Goal: Find specific page/section: Find specific page/section

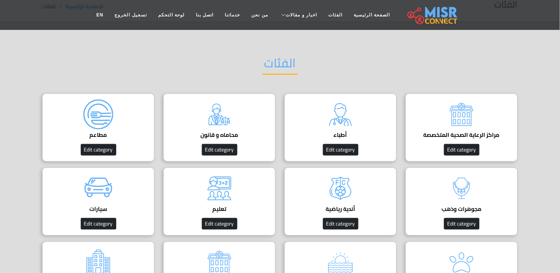
scroll to position [83, 0]
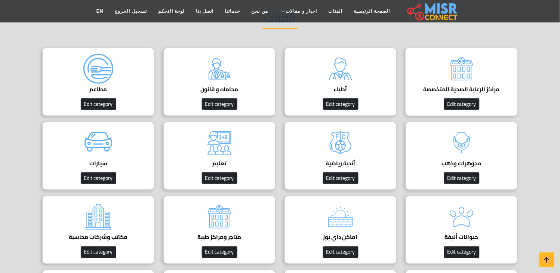
click at [482, 86] on h4 "مراكز الرعاية الصحية المتخصصة" at bounding box center [461, 89] width 89 height 7
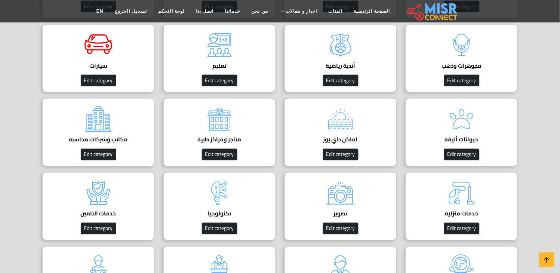
scroll to position [166, 0]
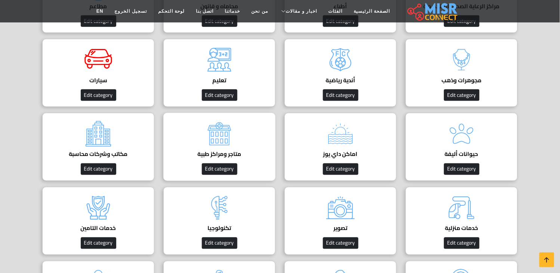
click at [237, 131] on div "متاجر ومراكز طبية دليل عيادات مصر Edit category" at bounding box center [219, 147] width 112 height 68
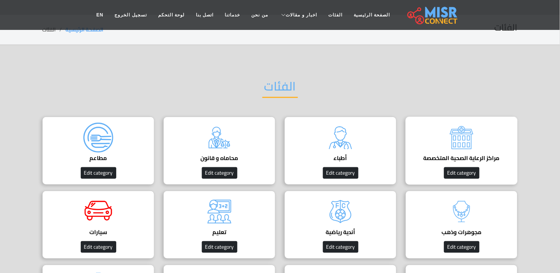
scroll to position [0, 0]
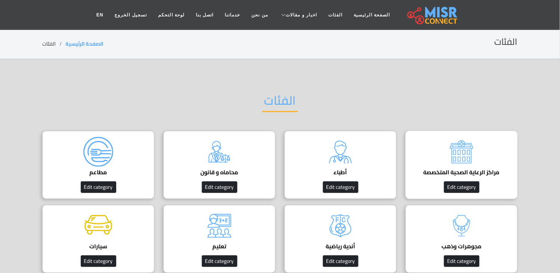
click at [458, 170] on h4 "مراكز الرعاية الصحية المتخصصة" at bounding box center [461, 172] width 89 height 7
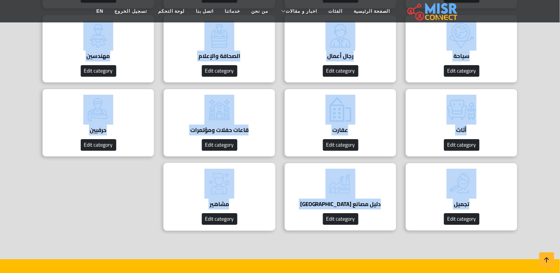
scroll to position [415, 0]
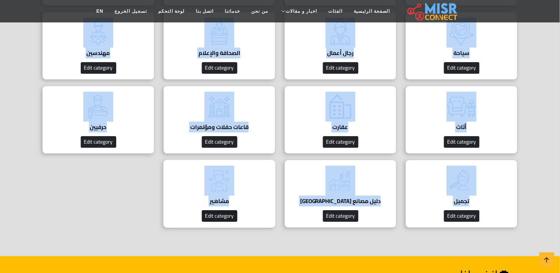
copy body "الفئات مراكز الرعاية الصحية المتخصصة Edit category أطباء دليل الأطباء في مصر | …"
drag, startPoint x: 518, startPoint y: 81, endPoint x: 222, endPoint y: 220, distance: 326.3
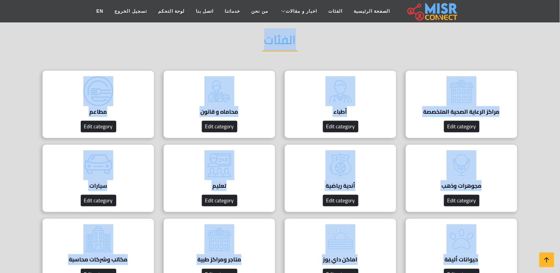
scroll to position [0, 0]
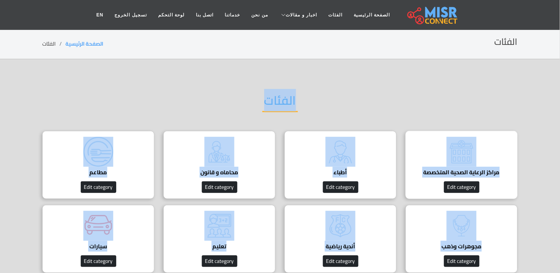
click at [463, 166] on img at bounding box center [461, 152] width 30 height 30
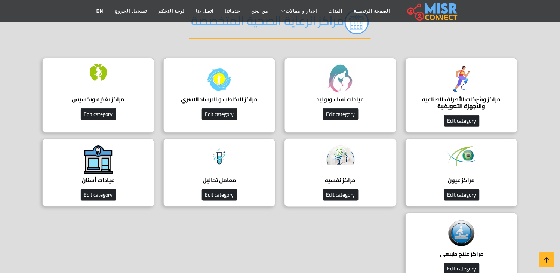
scroll to position [166, 0]
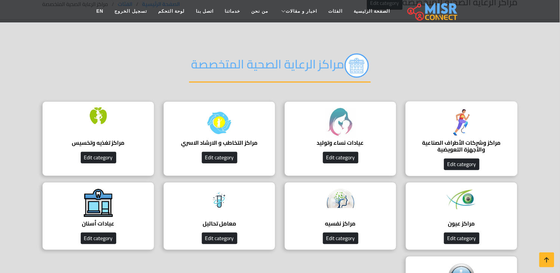
scroll to position [41, 0]
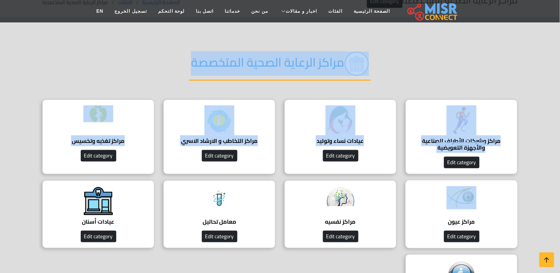
drag, startPoint x: 531, startPoint y: 88, endPoint x: 409, endPoint y: 182, distance: 153.8
click at [409, 182] on section "مراكز الرعاية الصحية المتخصصة مراكز وشركات الأطراف الصناعية والأجهزة التعويضية …" at bounding box center [280, 184] width 560 height 332
click at [503, 81] on div "مراكز الرعاية الصحية المتخصصة" at bounding box center [279, 69] width 475 height 59
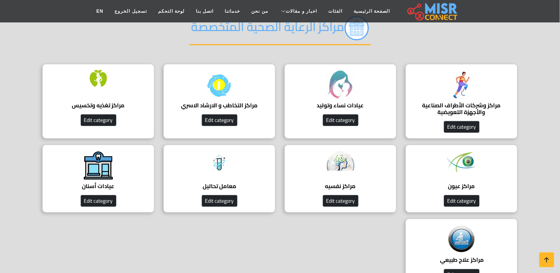
scroll to position [0, 0]
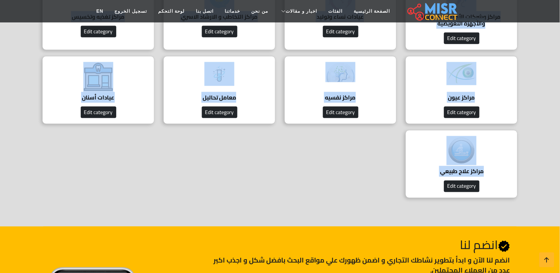
scroll to position [166, 0]
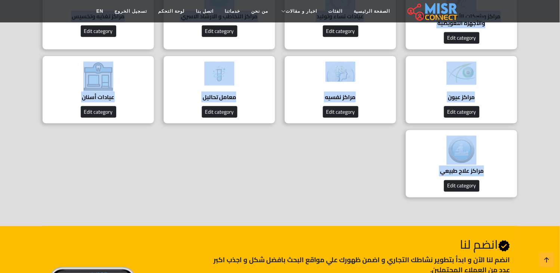
drag, startPoint x: 517, startPoint y: 68, endPoint x: 373, endPoint y: 177, distance: 180.6
click at [373, 177] on div "مراكز الرعاية الصحية المتخصصة مراكز وشركات الأطراف الصناعية والأجهزة التعويضية …" at bounding box center [279, 60] width 493 height 288
copy body "مراكز وشركات الأطراف الصناعية والأجهزة التعويضية دليل شامل لأفضل شركات الأطراف …"
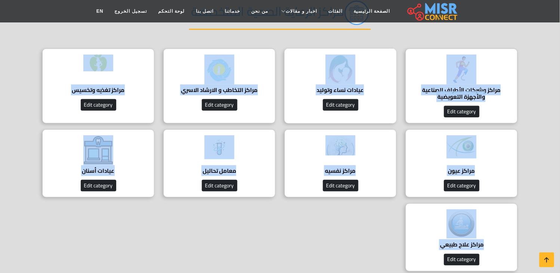
scroll to position [41, 0]
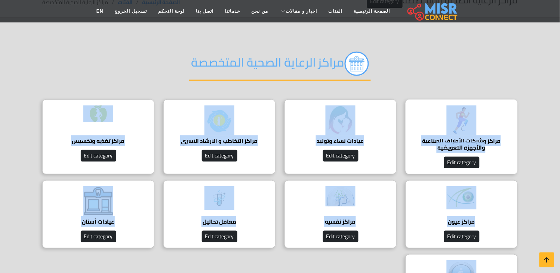
click at [472, 140] on h4 "مراكز وشركات الأطراف الصناعية والأجهزة التعويضية" at bounding box center [461, 143] width 89 height 13
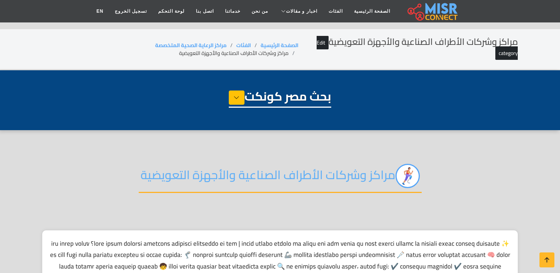
select select "**********"
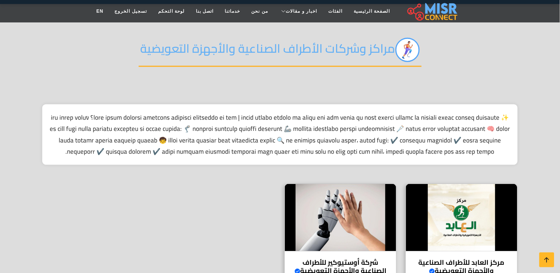
scroll to position [124, 0]
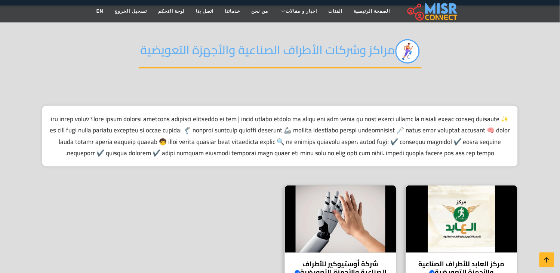
click at [283, 49] on h2 "مراكز وشركات الأطراف الصناعية والأجهزة التعويضية" at bounding box center [280, 53] width 283 height 29
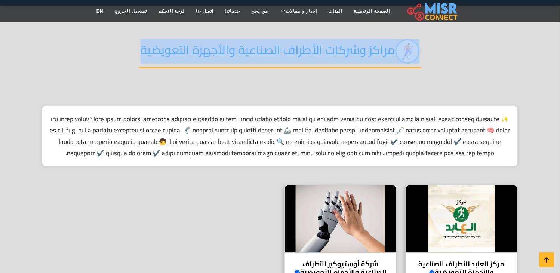
click at [283, 49] on h2 "مراكز وشركات الأطراف الصناعية والأجهزة التعويضية" at bounding box center [280, 53] width 283 height 29
copy div "مراكز وشركات الأطراف الصناعية والأجهزة التعويضية"
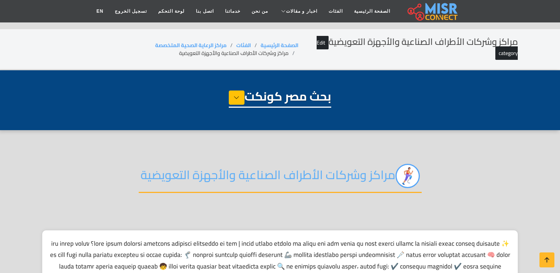
select select "**********"
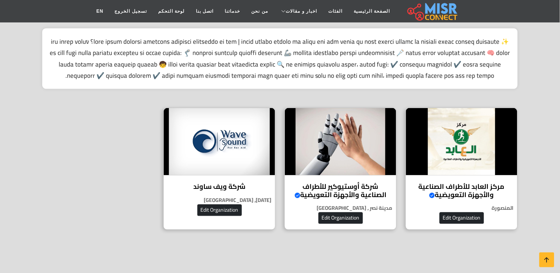
scroll to position [249, 0]
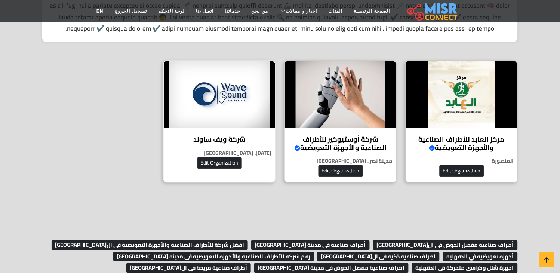
click at [231, 140] on h4 "شركة ويف ساوند" at bounding box center [219, 140] width 100 height 8
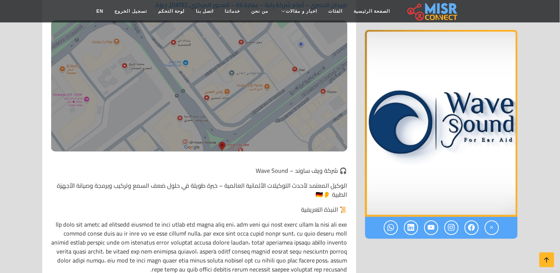
scroll to position [154, 0]
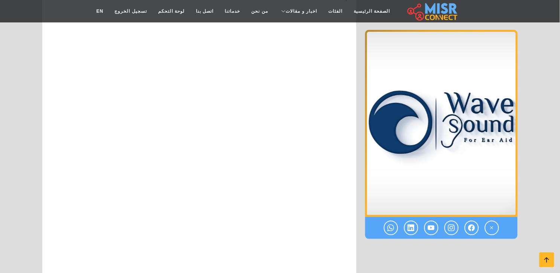
scroll to position [4976, 0]
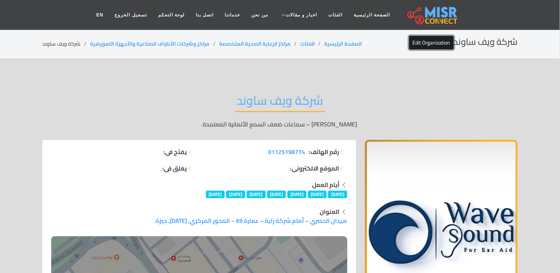
click at [435, 41] on link "Edit Organization" at bounding box center [431, 42] width 44 height 13
